Goal: Transaction & Acquisition: Purchase product/service

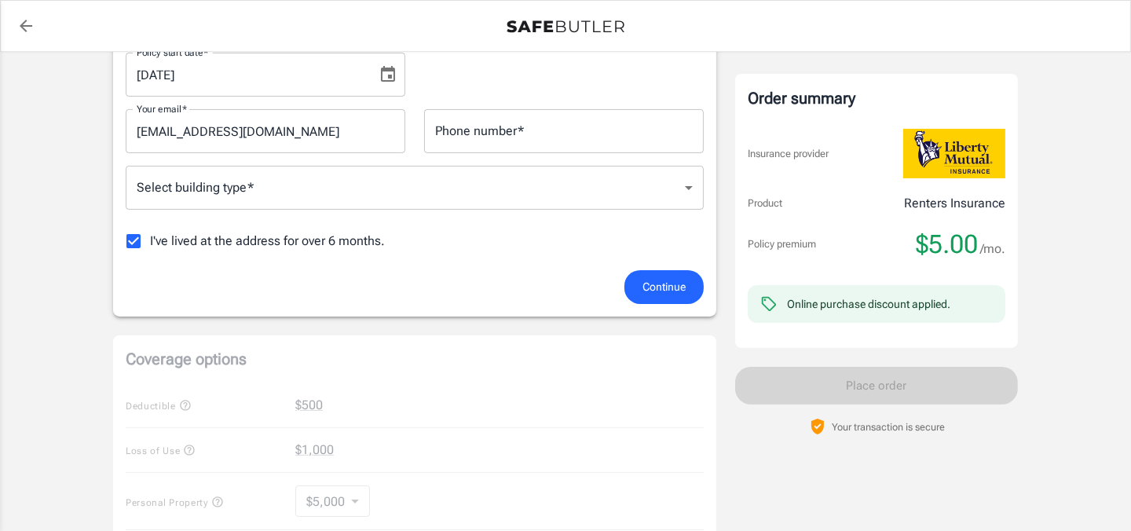
scroll to position [156, 0]
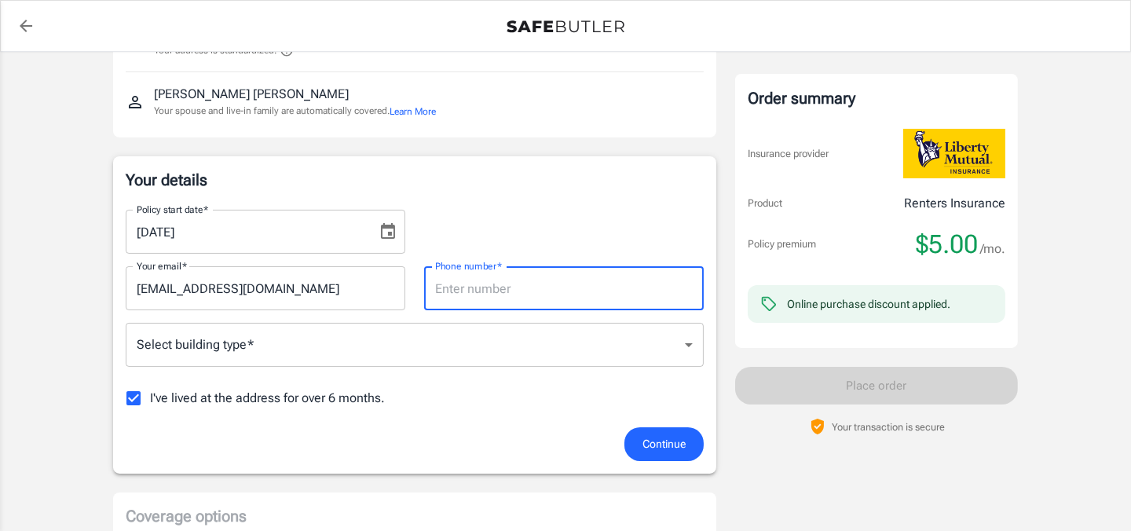
click at [493, 289] on input "Phone number   *" at bounding box center [564, 288] width 280 height 44
type input "5403361176"
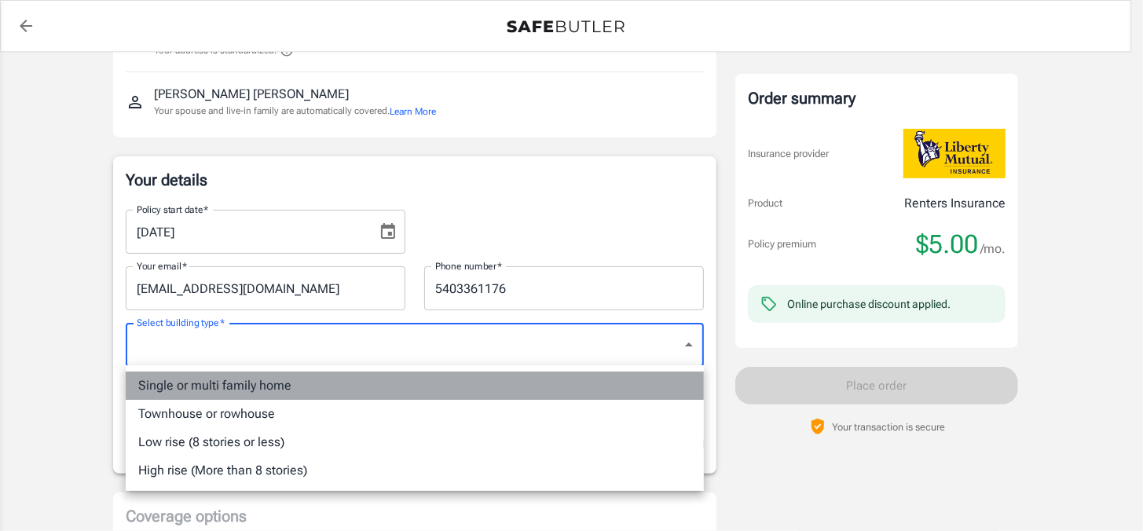
click at [406, 378] on li "Single or multi family home" at bounding box center [415, 386] width 578 height 28
type input "singlefamily"
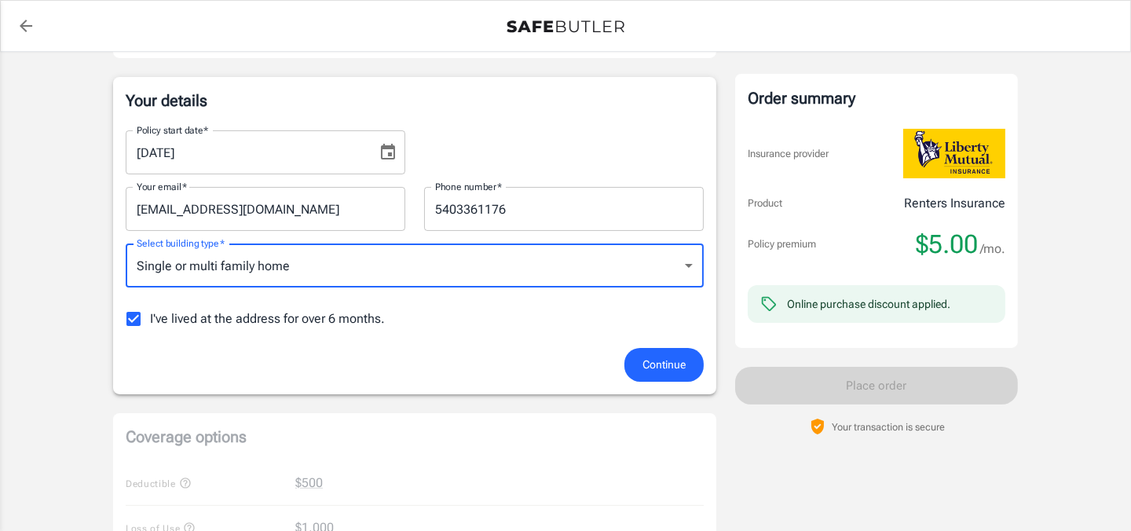
scroll to position [313, 0]
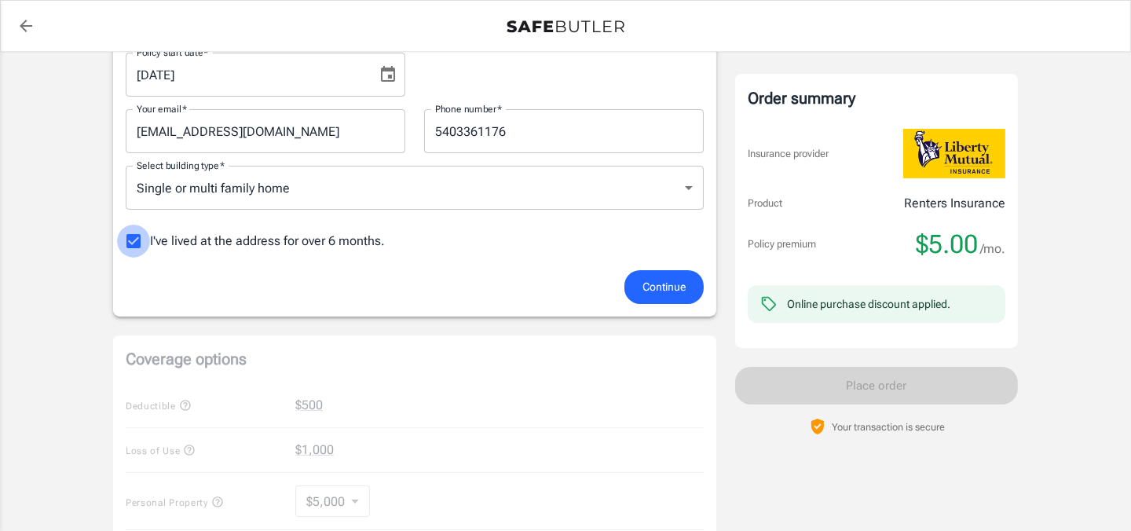
click at [126, 244] on input "I've lived at the address for over 6 months." at bounding box center [133, 241] width 33 height 33
checkbox input "false"
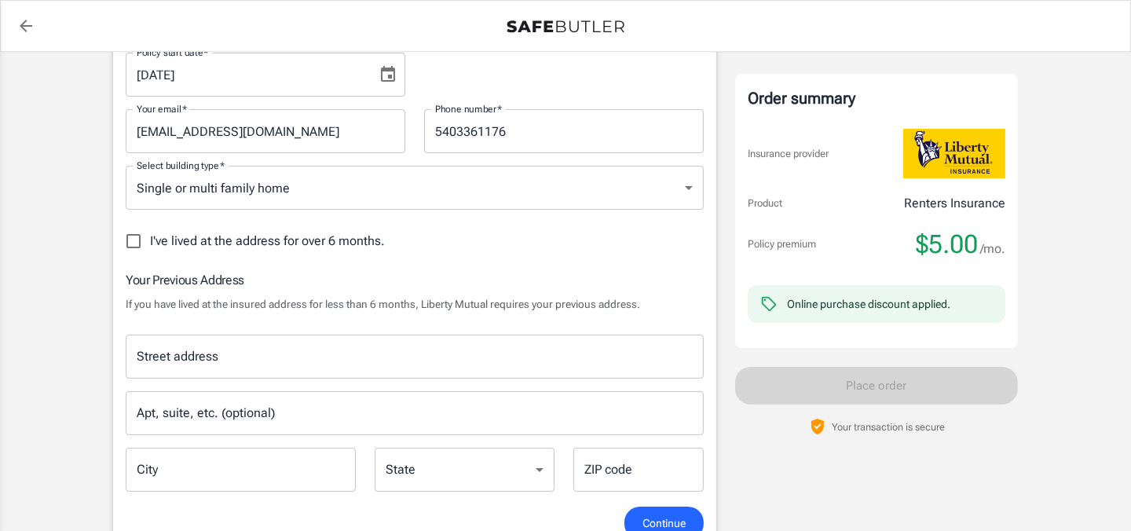
scroll to position [392, 0]
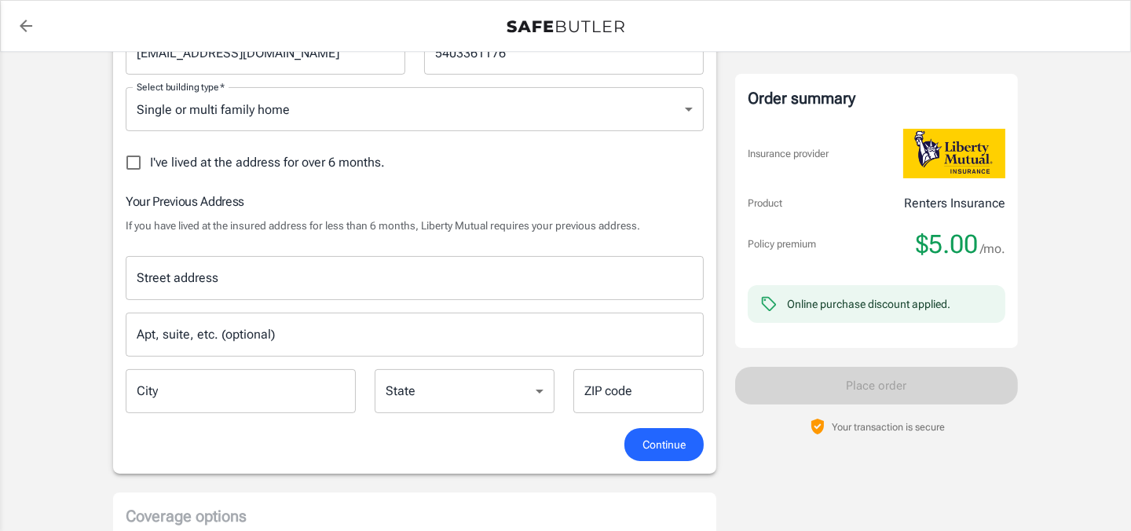
click at [249, 270] on input "Street address" at bounding box center [415, 278] width 564 height 30
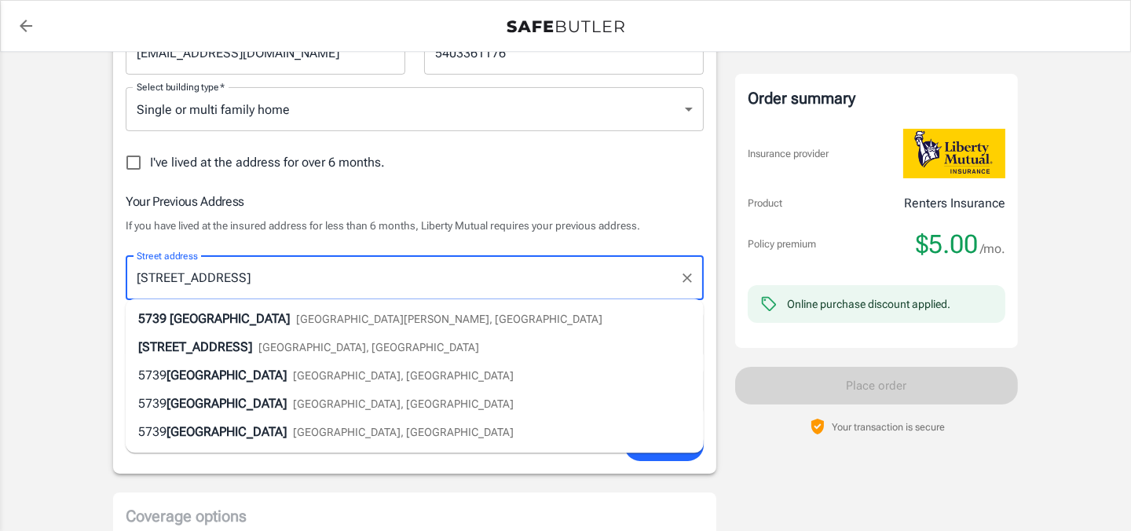
click at [296, 322] on span "[GEOGRAPHIC_DATA][PERSON_NAME], [GEOGRAPHIC_DATA]" at bounding box center [449, 319] width 306 height 13
type input "[STREET_ADDRESS]"
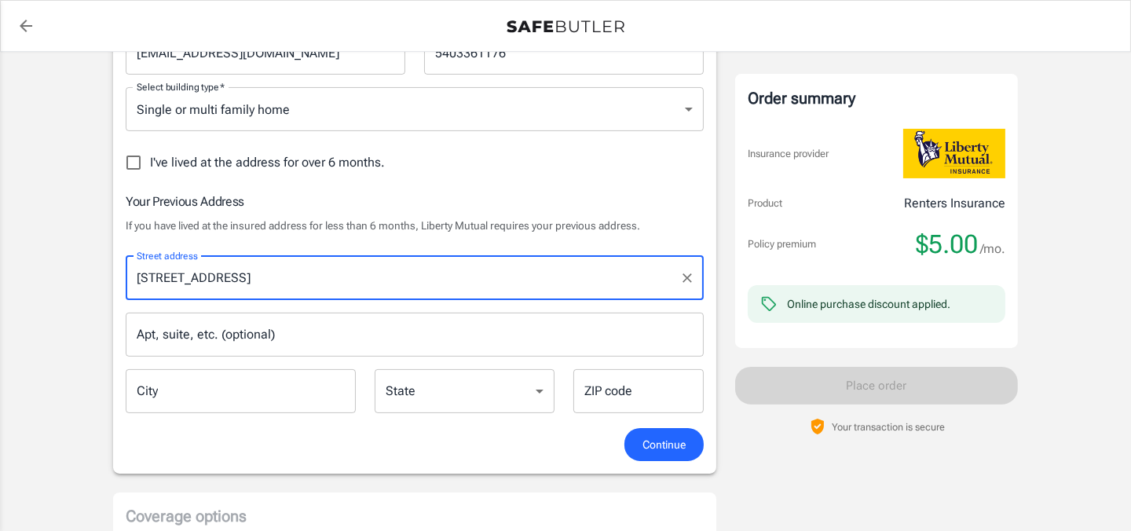
type input "Mount [PERSON_NAME]"
select select "VA"
type input "22842"
type input "[STREET_ADDRESS]"
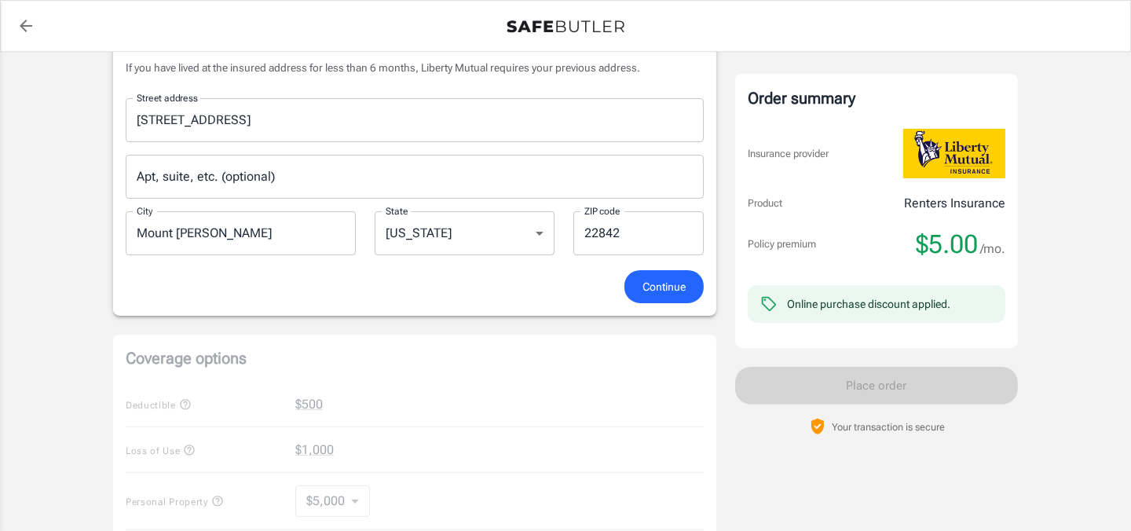
scroll to position [628, 0]
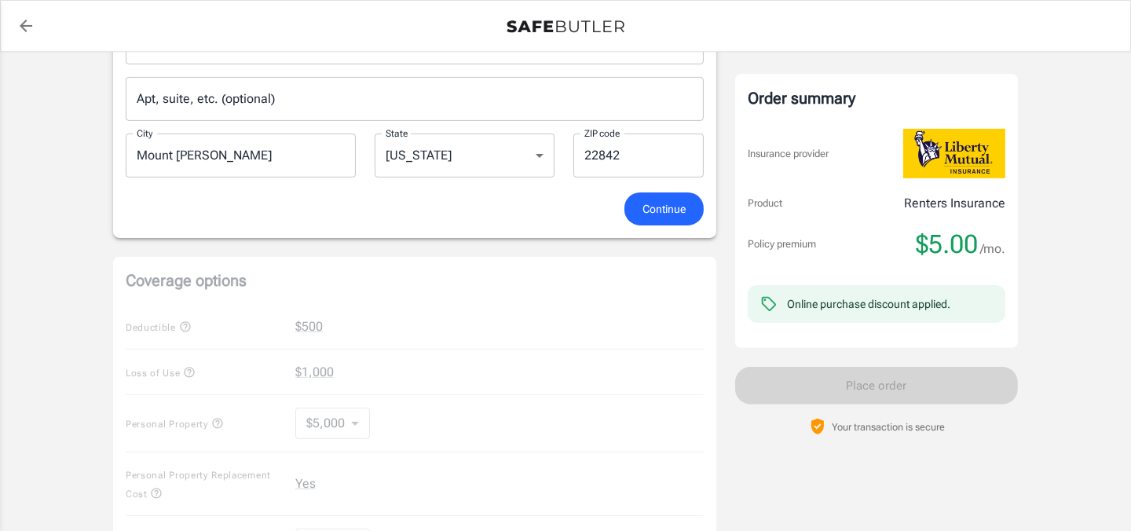
click at [649, 207] on span "Continue" at bounding box center [664, 210] width 43 height 20
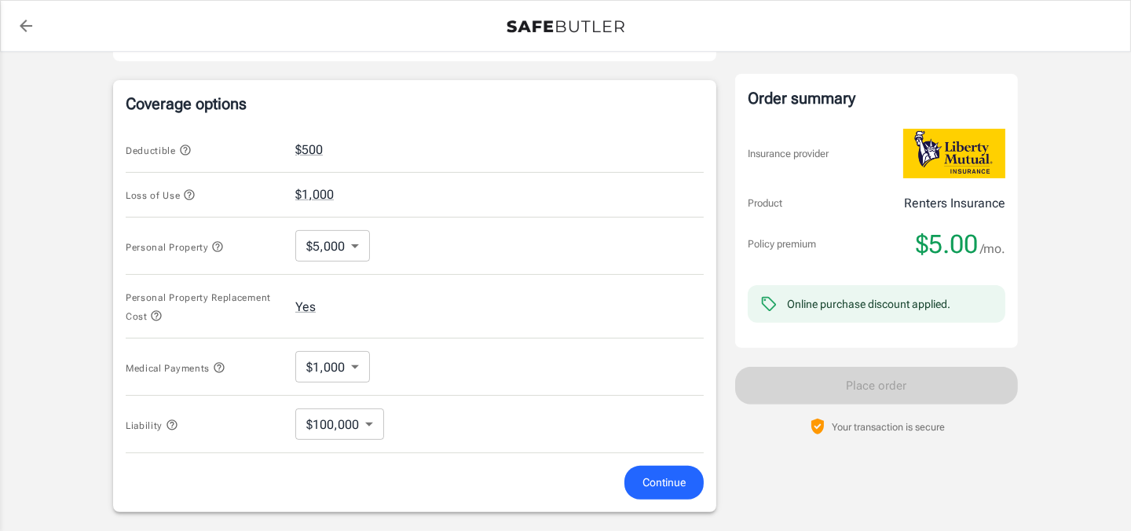
scroll to position [655, 0]
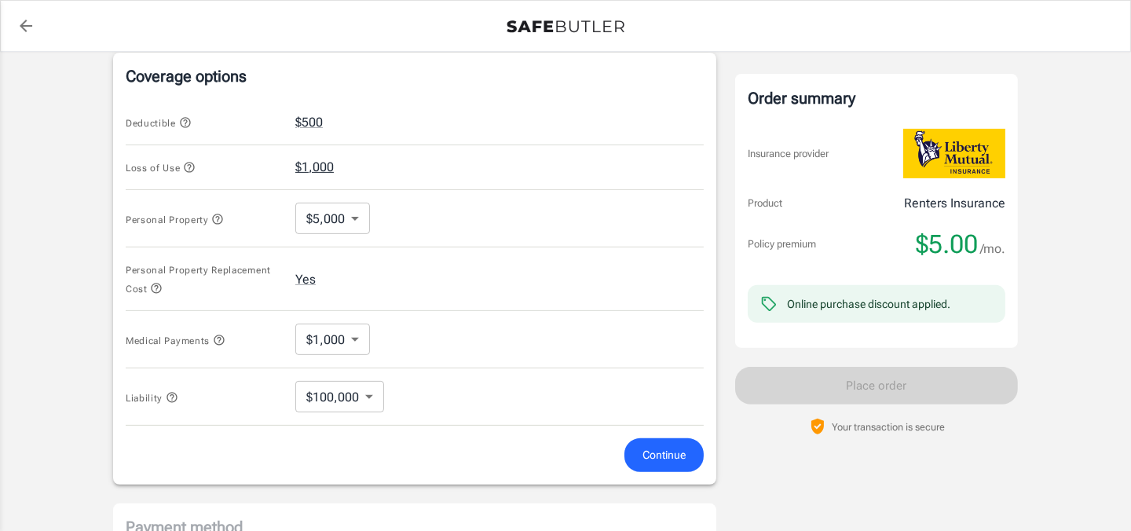
click at [320, 169] on button "$1,000" at bounding box center [314, 167] width 38 height 19
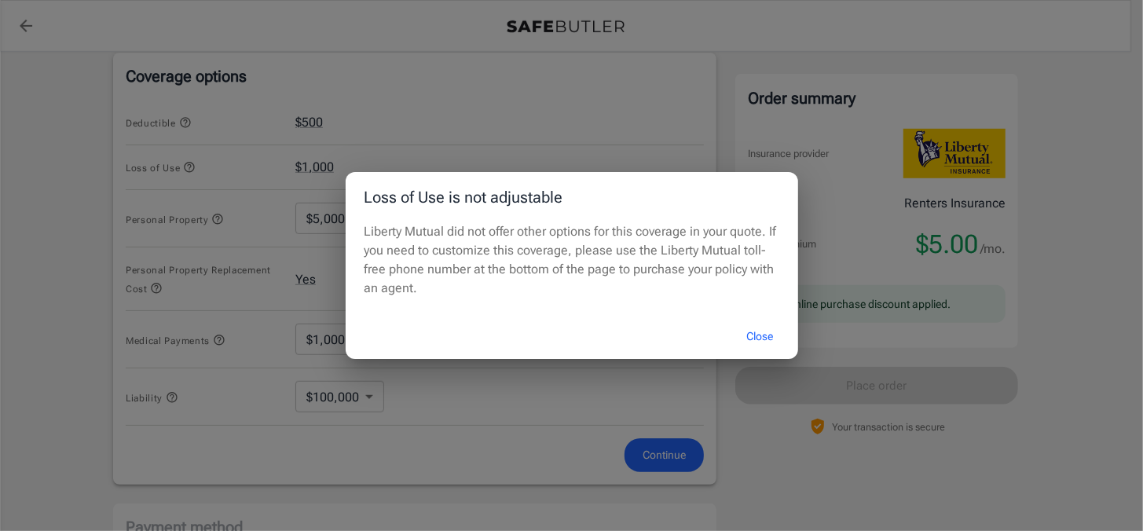
click at [757, 335] on button "Close" at bounding box center [760, 337] width 63 height 34
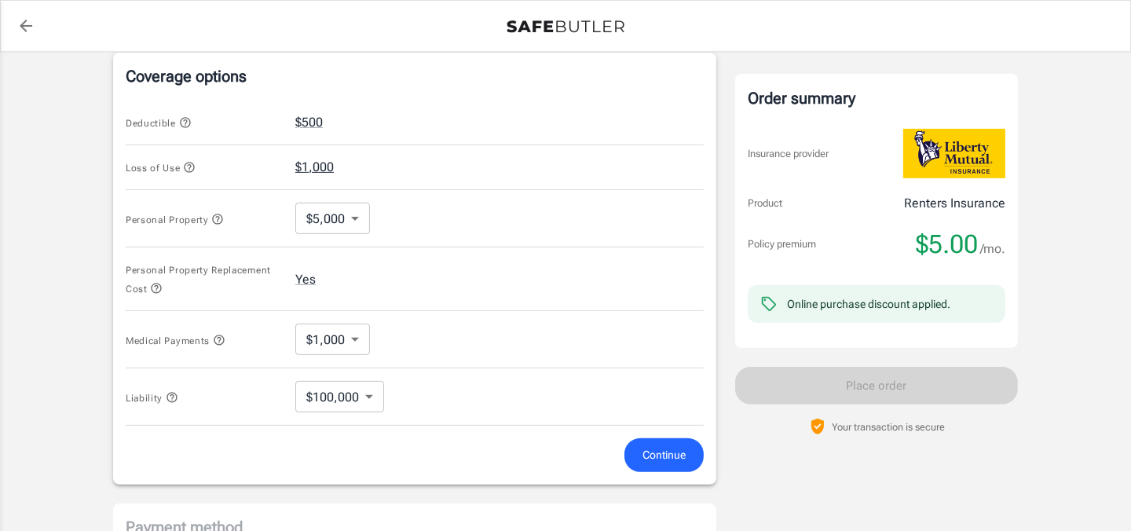
click at [317, 168] on button "$1,000" at bounding box center [314, 167] width 38 height 19
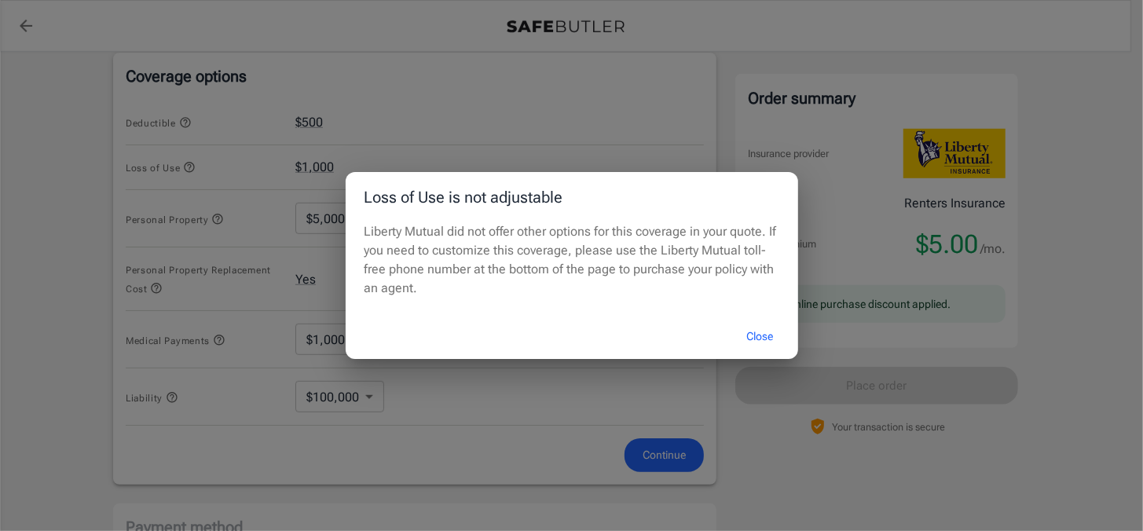
click at [755, 334] on button "Close" at bounding box center [760, 337] width 63 height 34
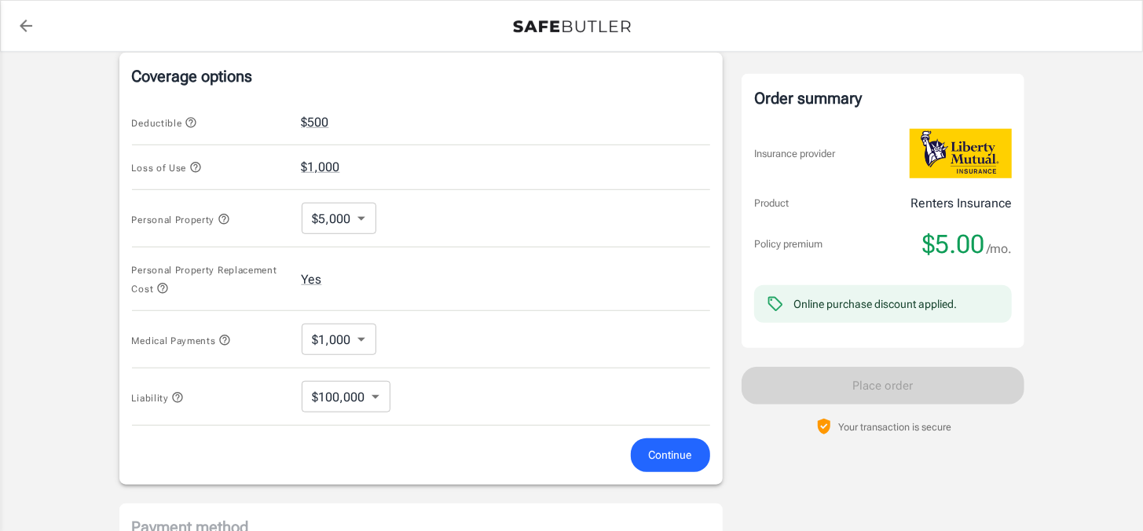
click at [348, 221] on body "Policy premium $ 5.00 /mo Liberty Mutual Renters Insurance [STREET_ADDRESS][PER…" at bounding box center [571, 117] width 1143 height 1545
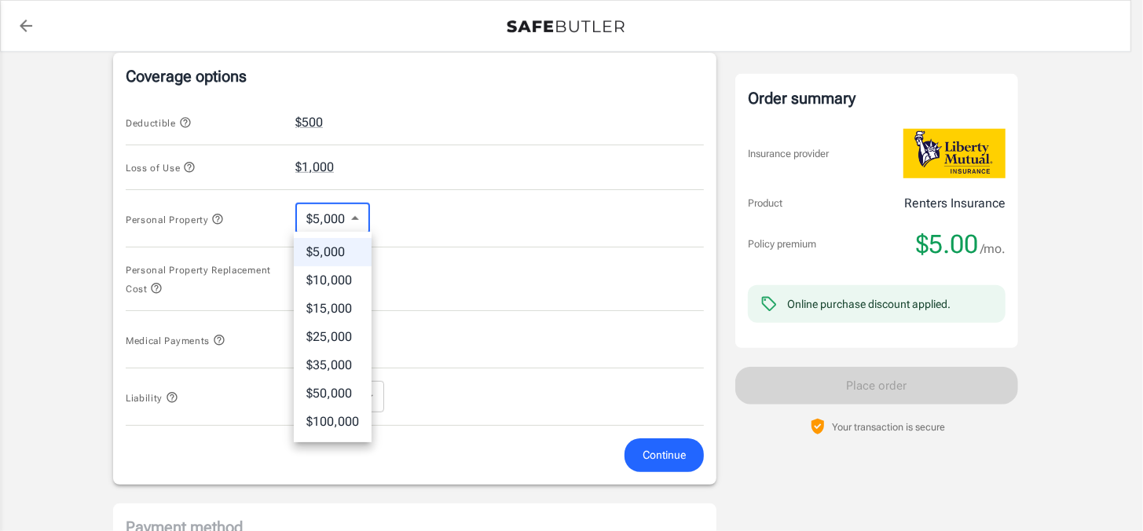
click at [349, 358] on li "$35,000" at bounding box center [333, 365] width 78 height 28
type input "35000"
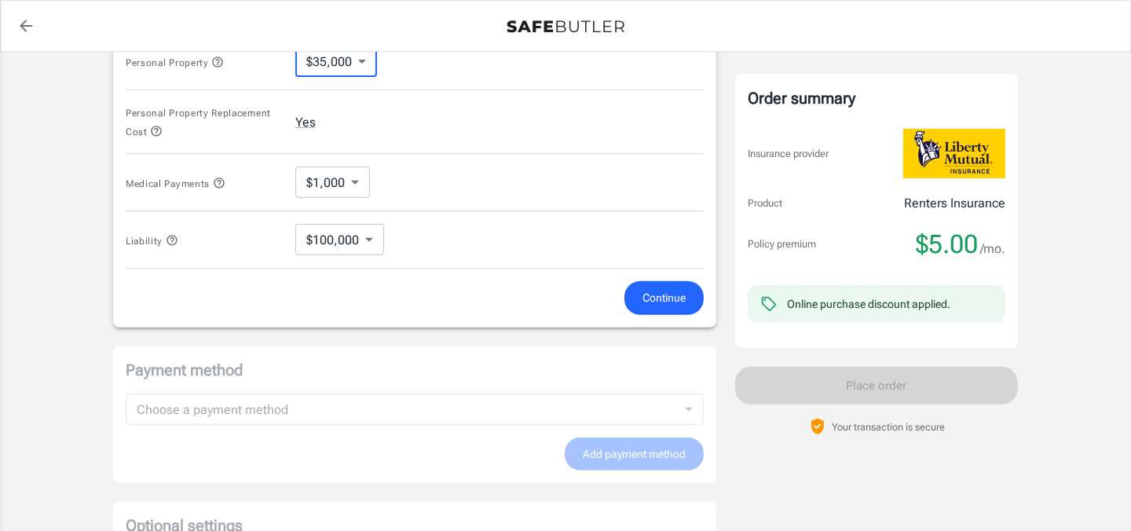
scroll to position [891, 0]
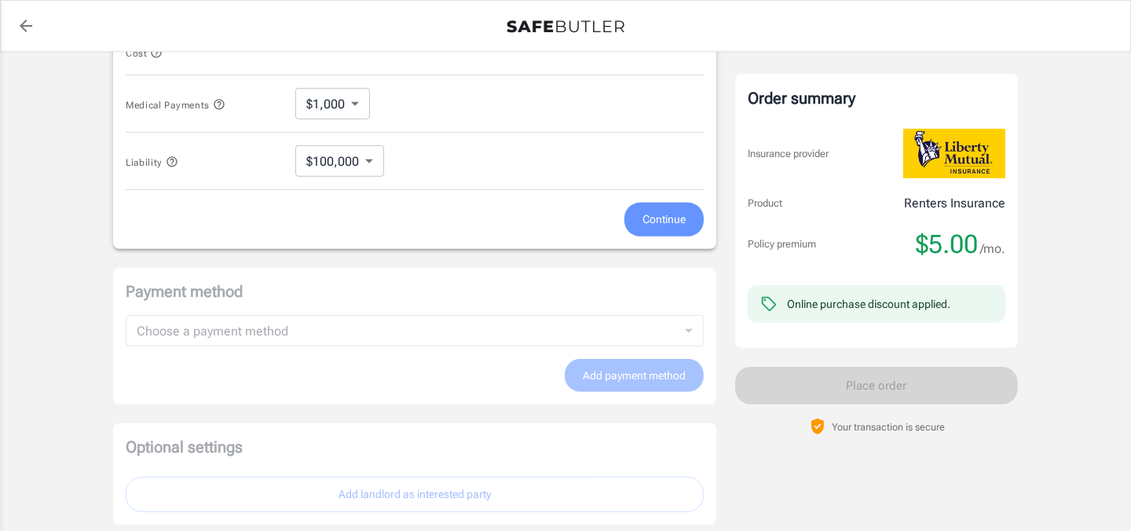
click at [658, 219] on span "Continue" at bounding box center [664, 220] width 43 height 20
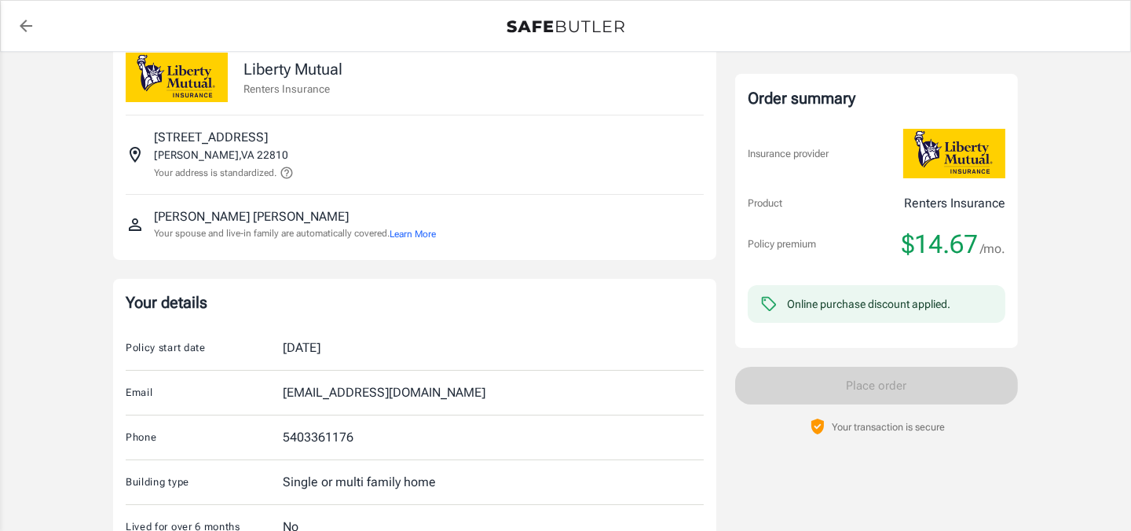
scroll to position [0, 0]
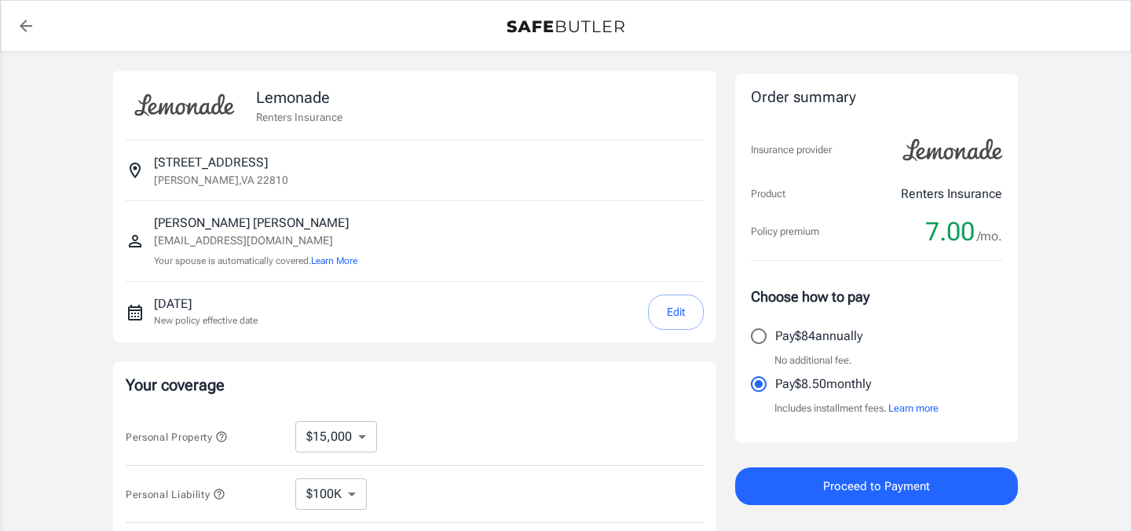
select select "15000"
select select "500"
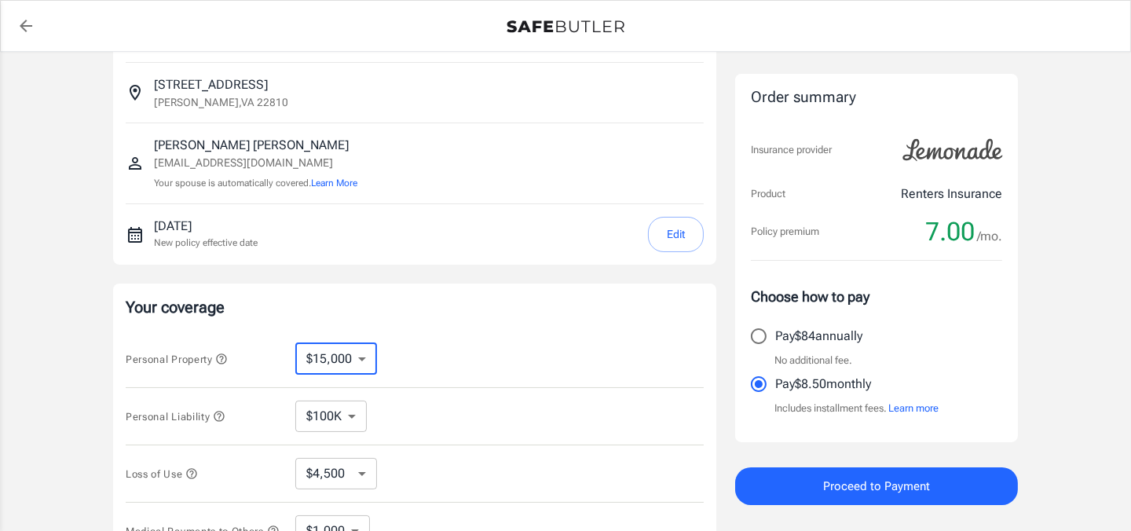
click at [365, 359] on select "$10,000 $15,000 $20,000 $25,000 $30,000 $40,000 $50,000 $100K $150K $200K $250K" at bounding box center [336, 358] width 82 height 31
select select "30000"
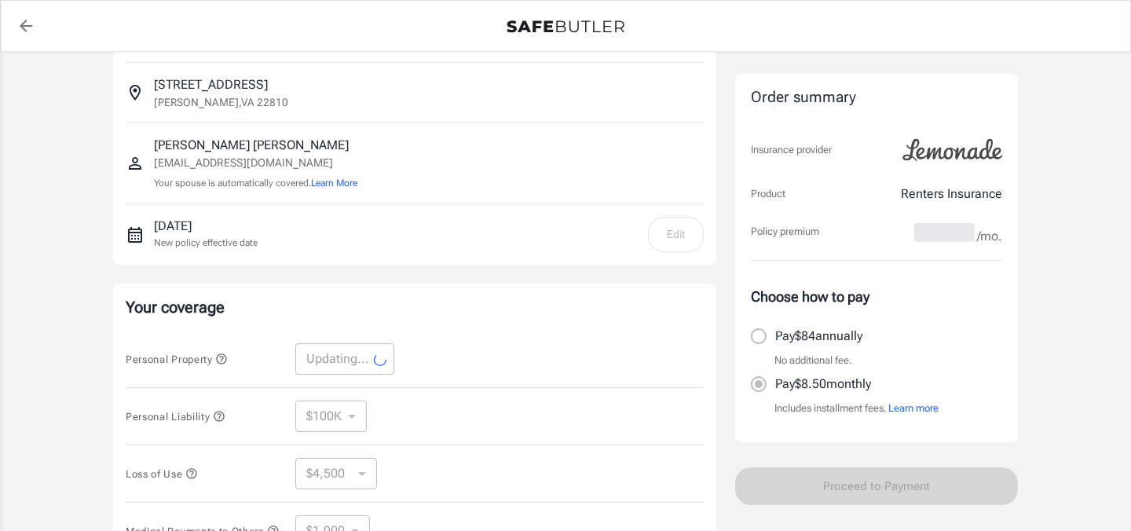
select select "30000"
select select "9000"
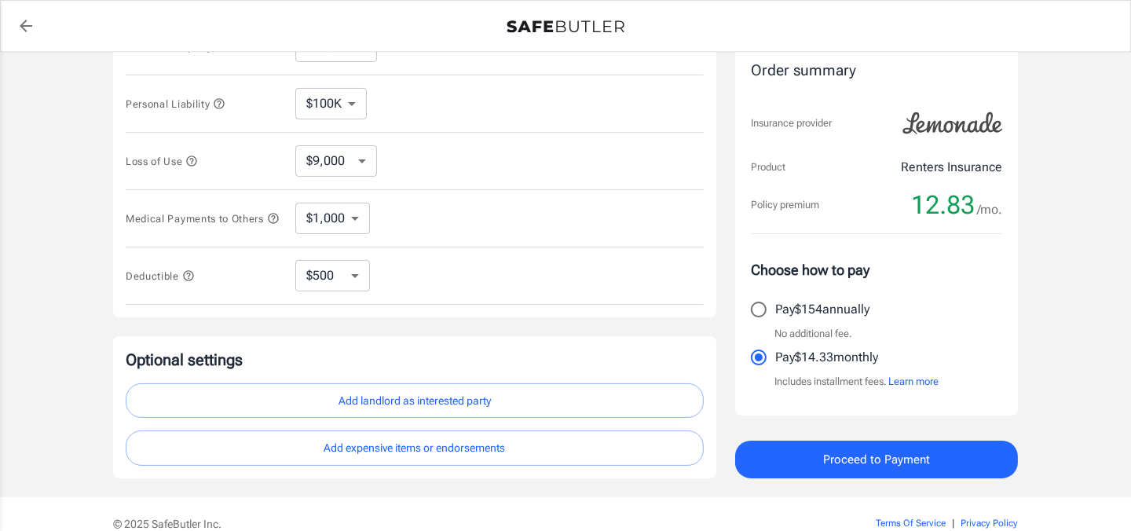
scroll to position [312, 0]
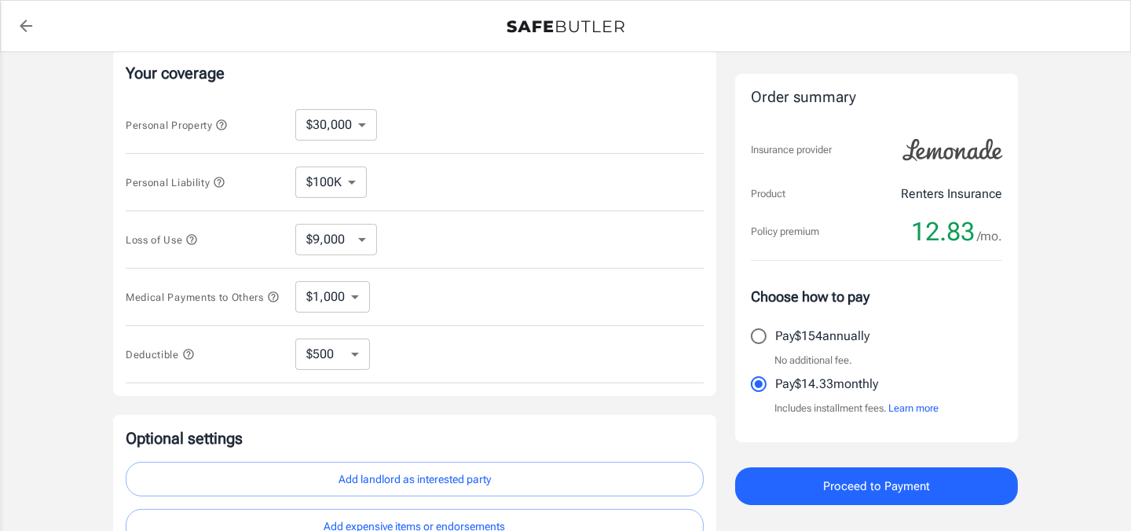
click at [218, 181] on icon "button" at bounding box center [219, 182] width 13 height 13
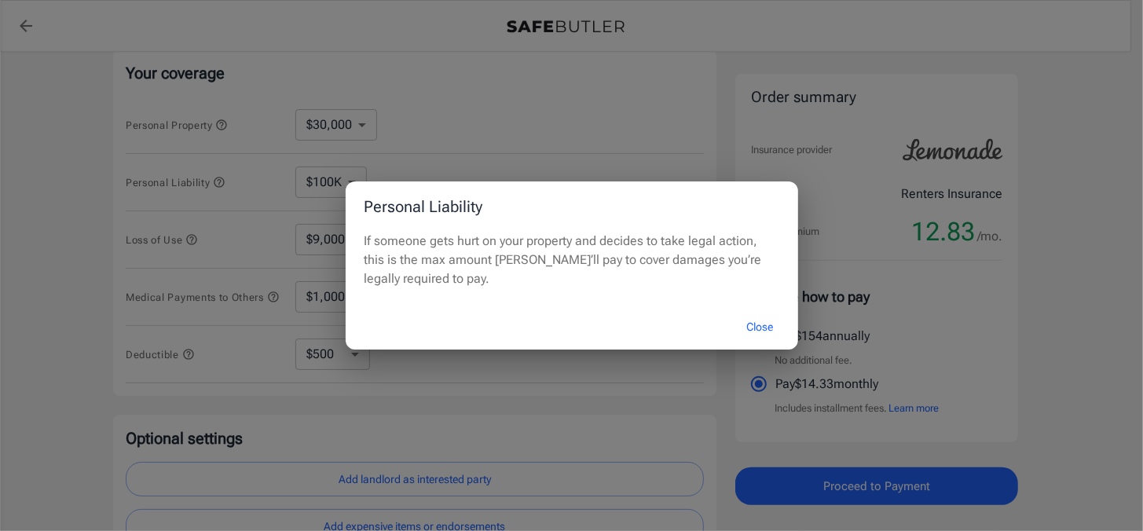
click at [770, 328] on button "Close" at bounding box center [760, 327] width 63 height 34
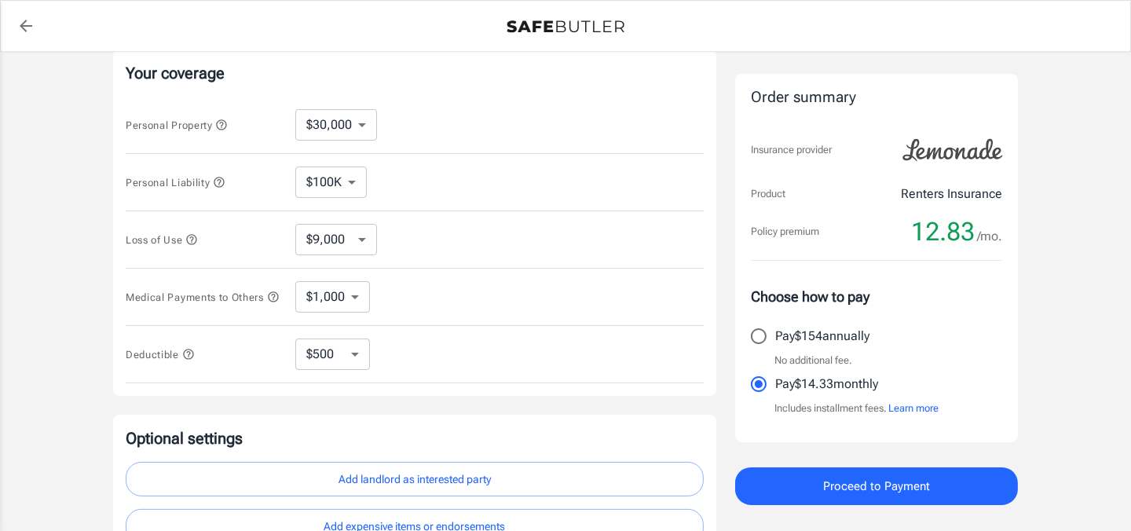
click at [368, 117] on select "$10,000 $15,000 $20,000 $25,000 $30,000 $40,000 $50,000 $100K $150K $200K $250K" at bounding box center [336, 124] width 82 height 31
click at [295, 109] on select "$10,000 $15,000 $20,000 $25,000 $30,000 $40,000 $50,000 $100K $150K $200K $250K" at bounding box center [336, 124] width 82 height 31
click at [756, 338] on input "Pay $154 annually" at bounding box center [758, 336] width 33 height 33
radio input "true"
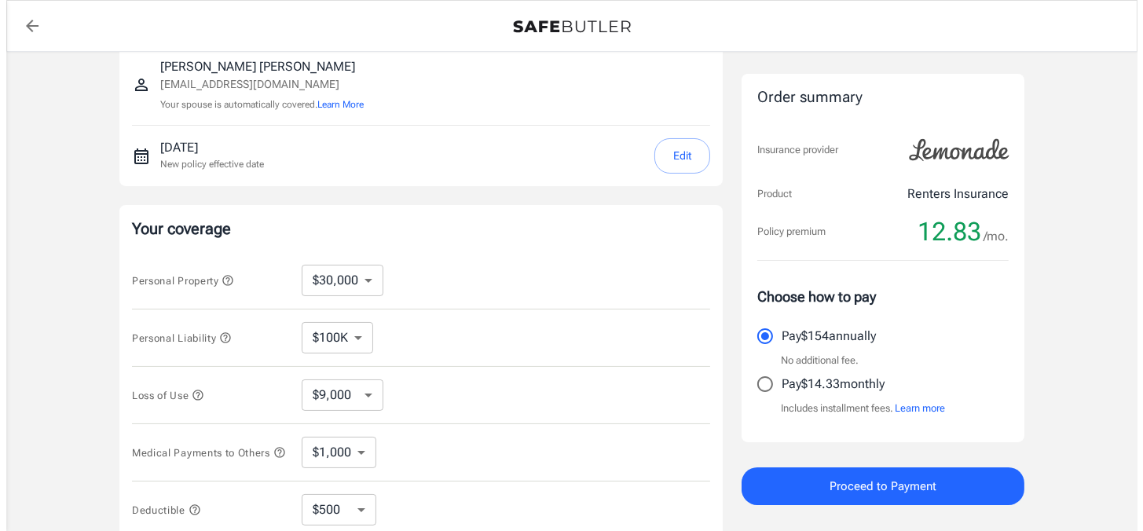
scroll to position [236, 0]
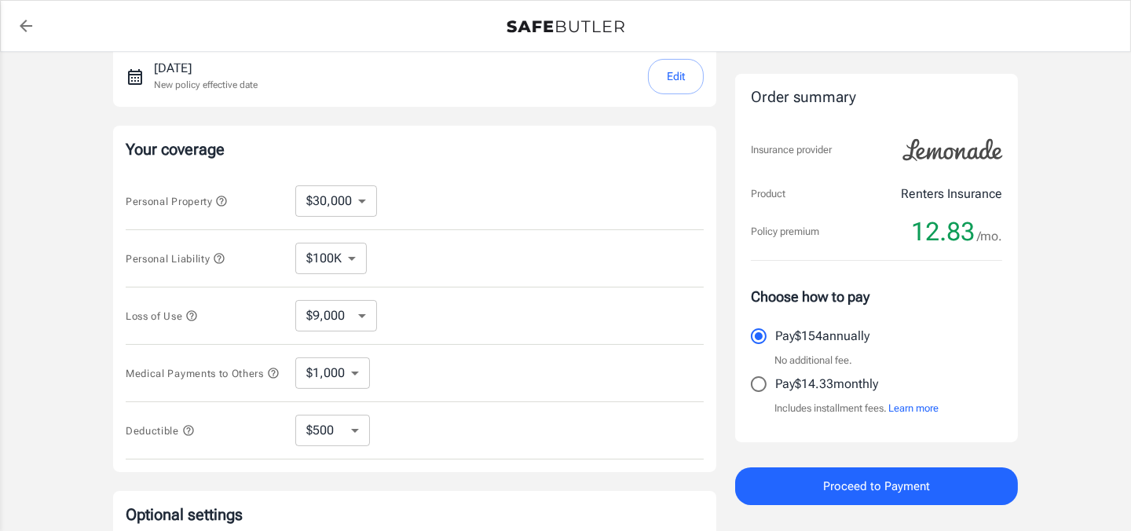
click at [224, 199] on icon "button" at bounding box center [221, 201] width 13 height 13
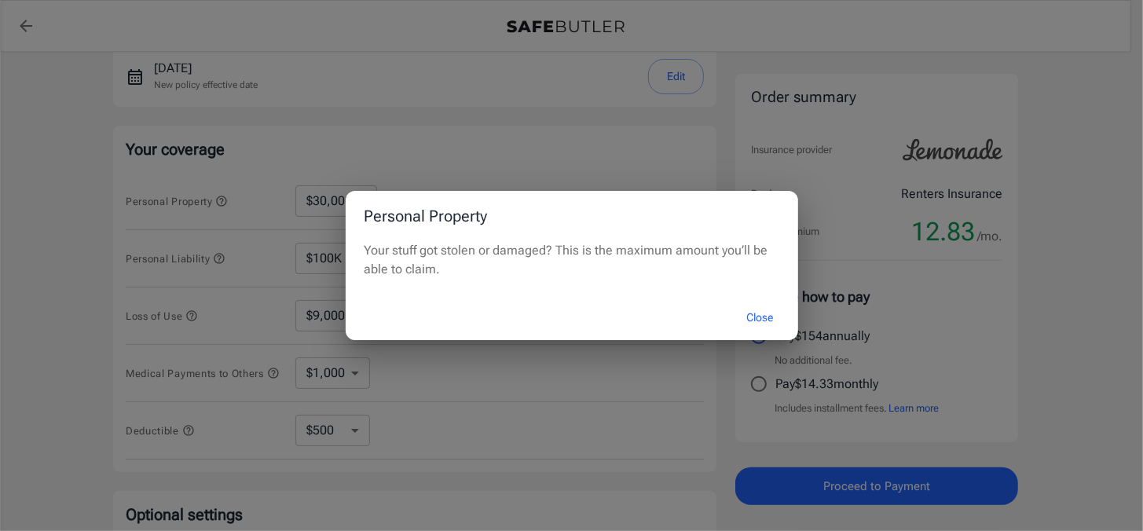
click at [764, 320] on button "Close" at bounding box center [760, 318] width 63 height 34
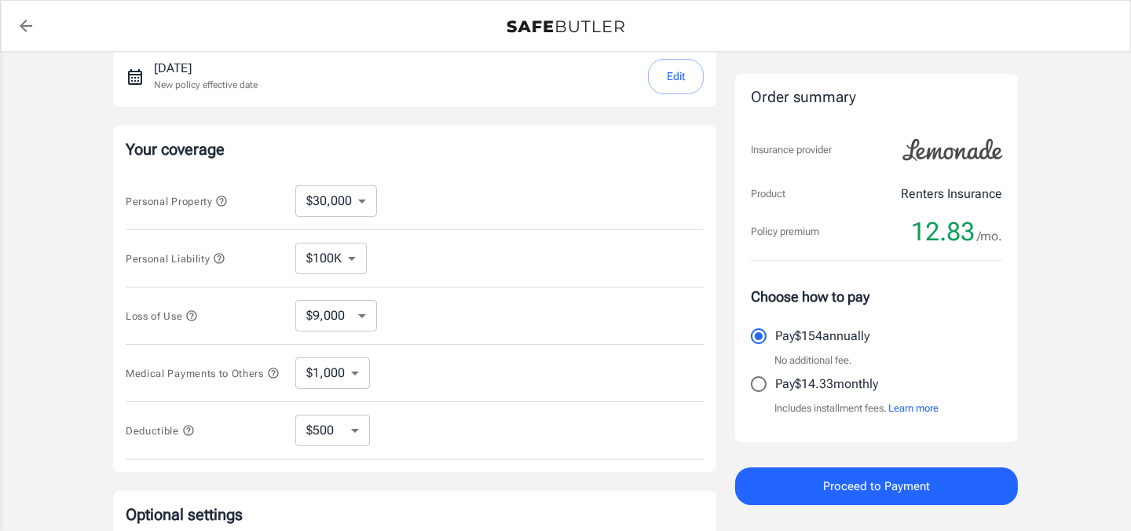
click at [194, 311] on icon "button" at bounding box center [192, 315] width 10 height 10
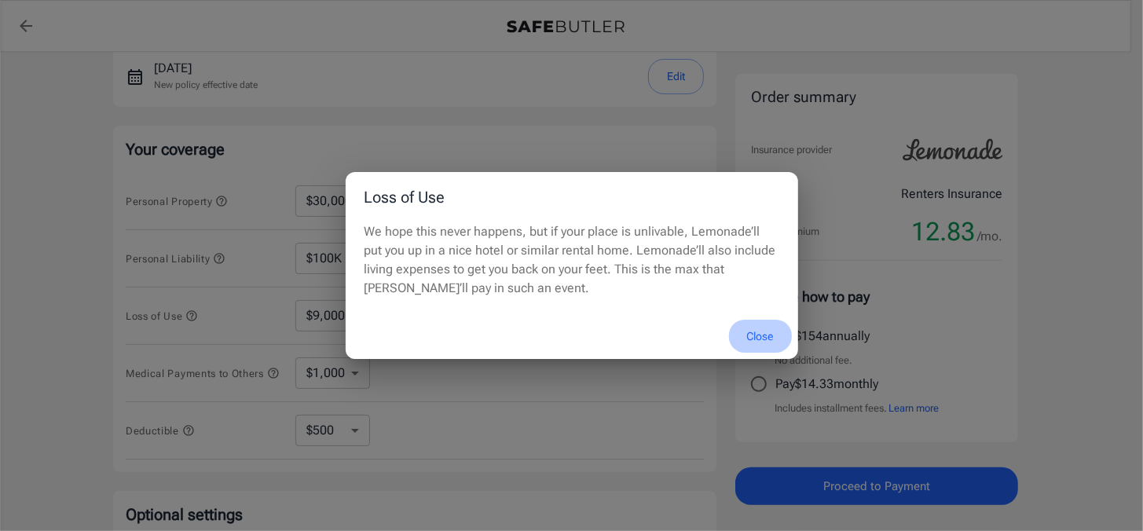
click at [751, 333] on button "Close" at bounding box center [760, 337] width 63 height 34
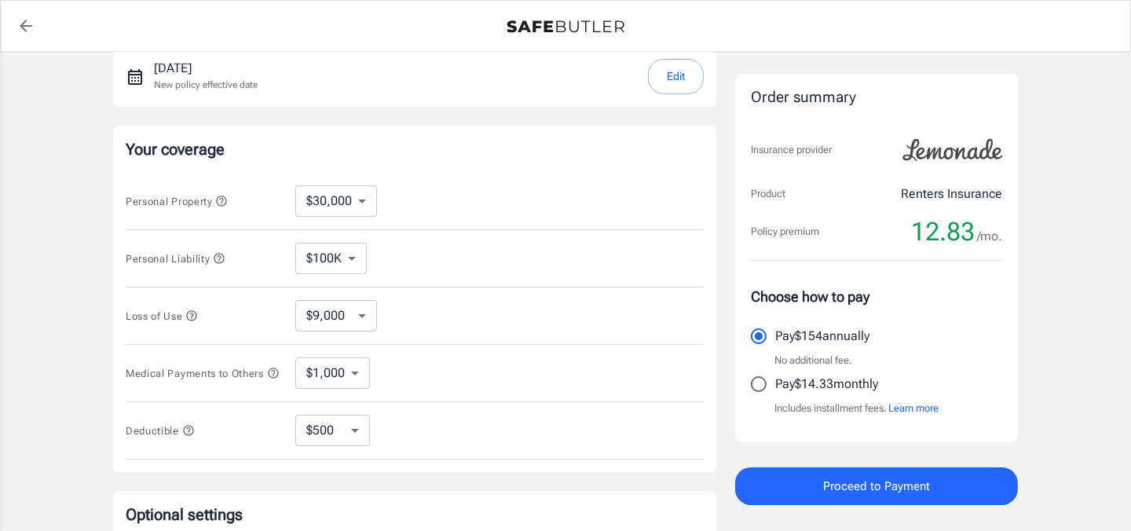
click at [834, 477] on span "Proceed to Payment" at bounding box center [876, 486] width 107 height 20
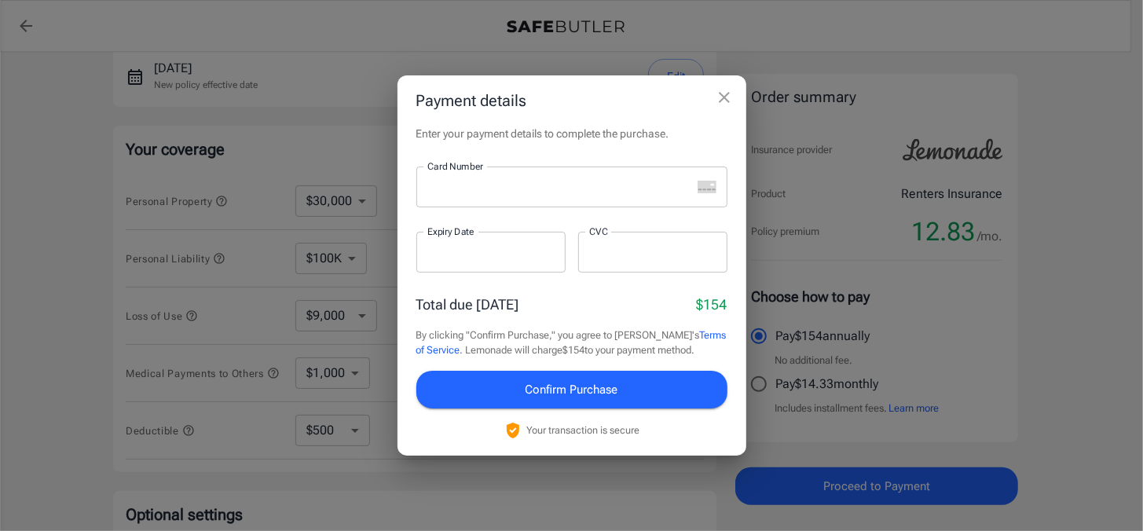
click at [512, 197] on div at bounding box center [553, 187] width 275 height 41
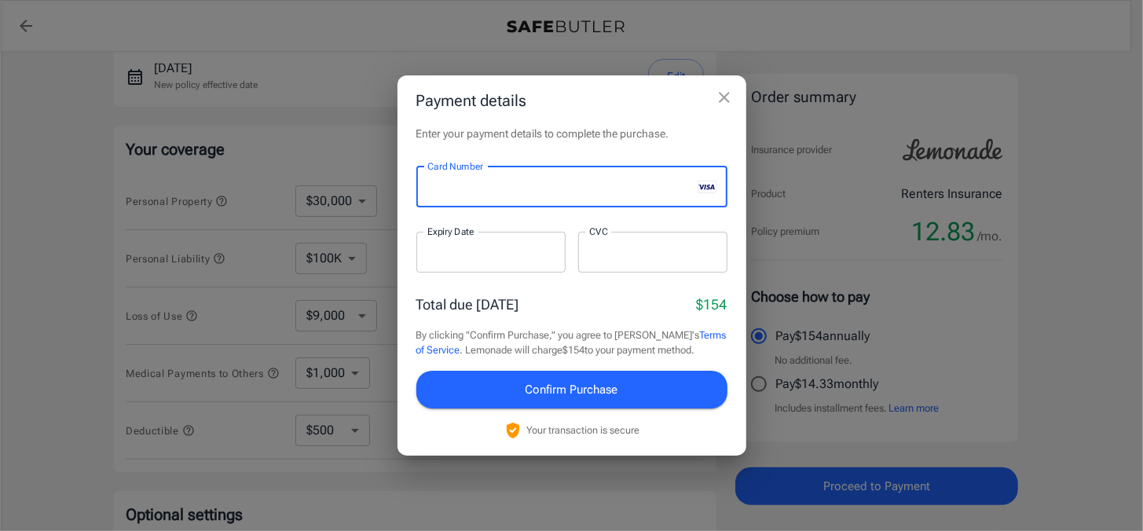
click at [455, 262] on div at bounding box center [490, 252] width 149 height 41
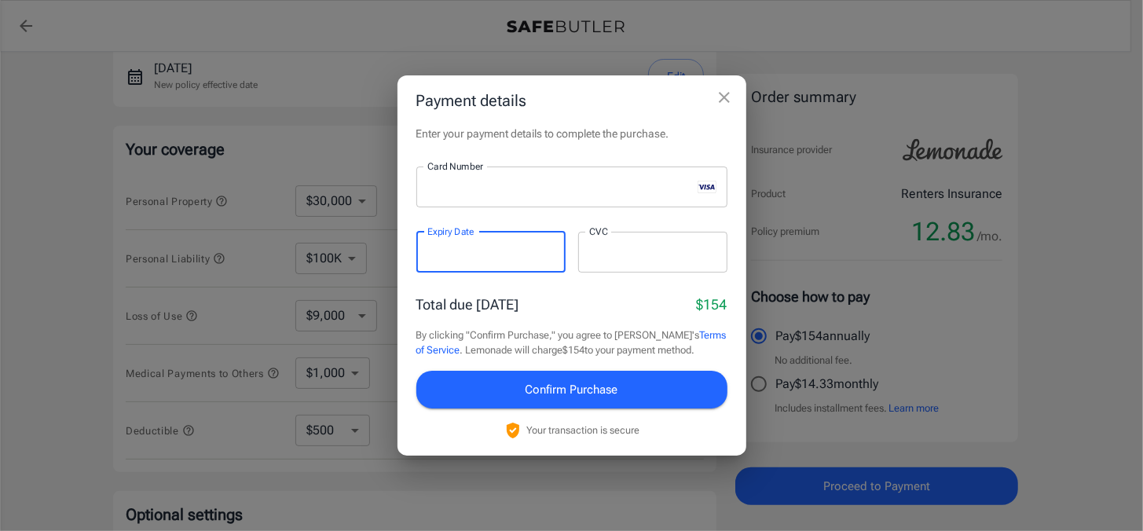
click at [589, 260] on div at bounding box center [652, 252] width 149 height 41
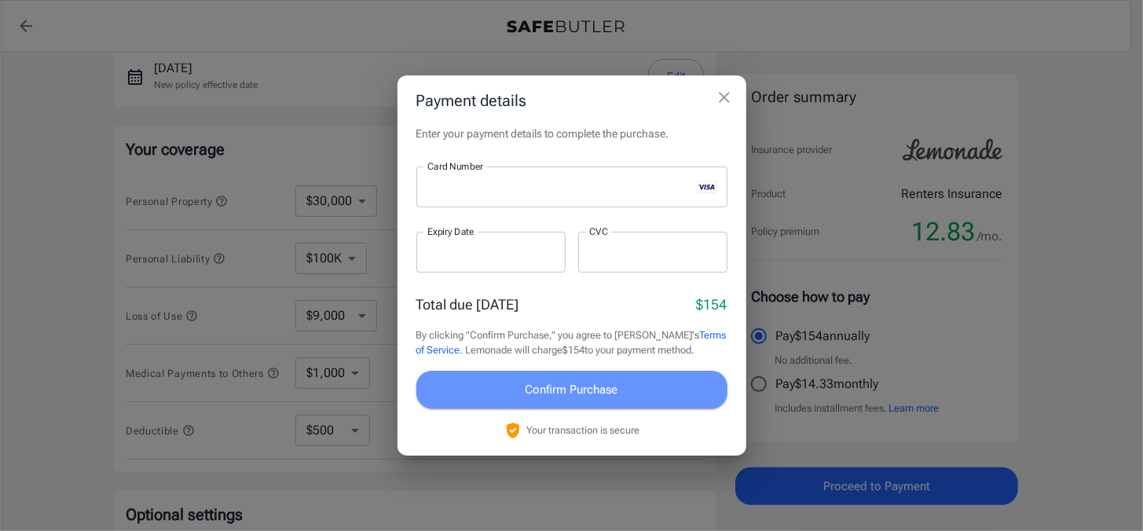
click at [598, 390] on span "Confirm Purchase" at bounding box center [572, 389] width 93 height 20
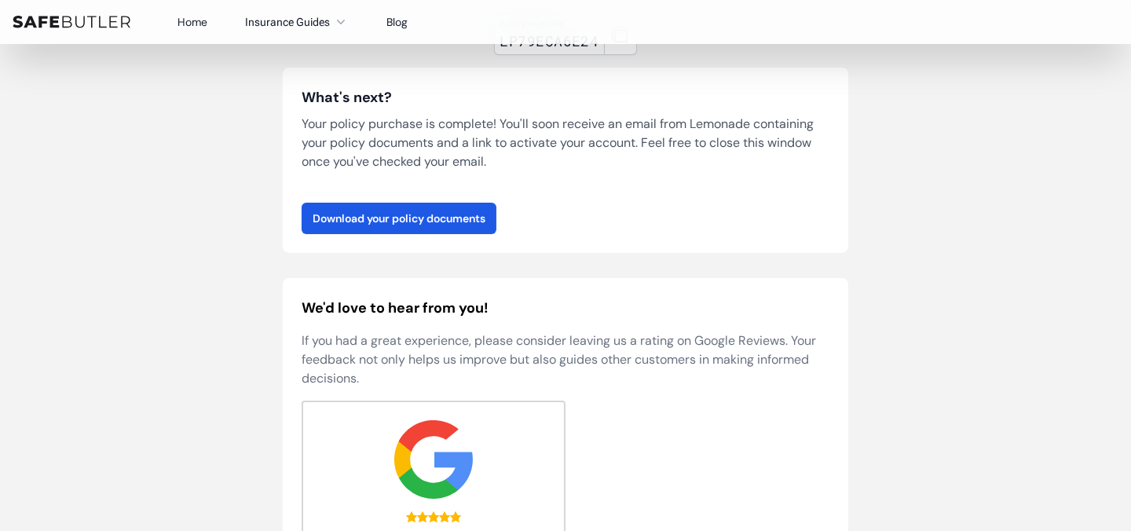
scroll to position [78, 0]
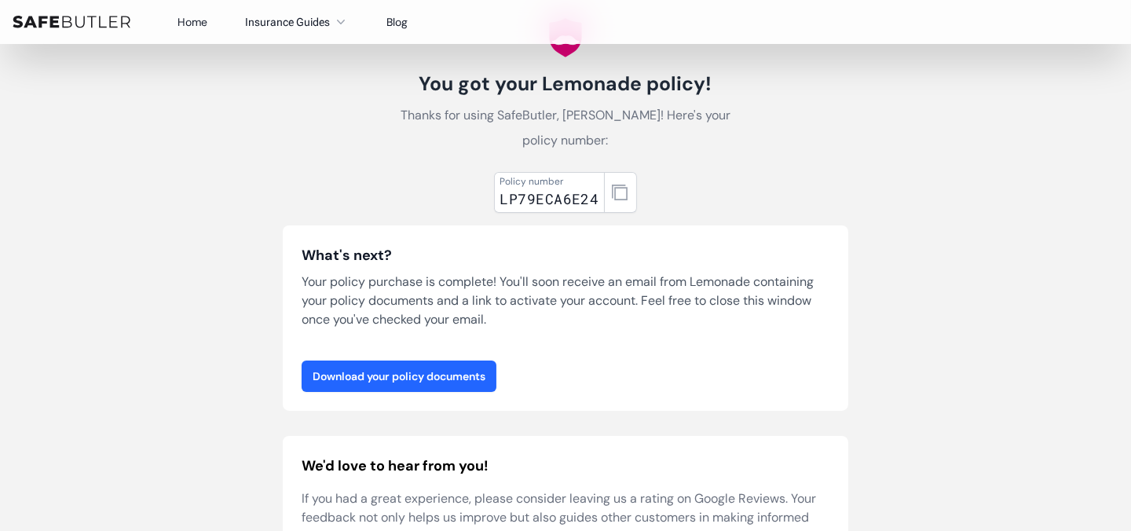
click at [444, 377] on link "Download your policy documents" at bounding box center [399, 376] width 195 height 31
click at [618, 189] on icon "button" at bounding box center [620, 193] width 16 height 16
